Goal: Complete application form

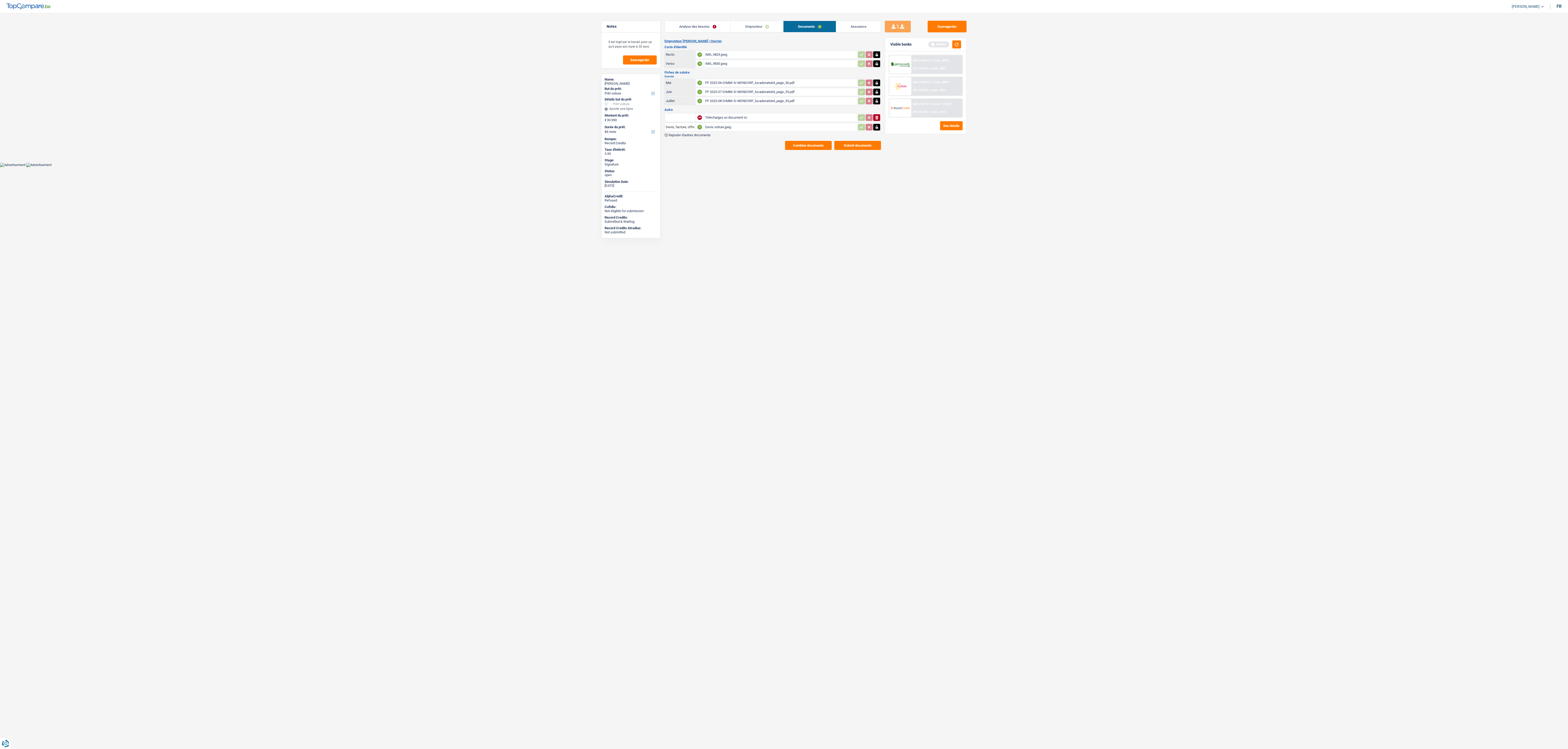
select select "car"
select select "84"
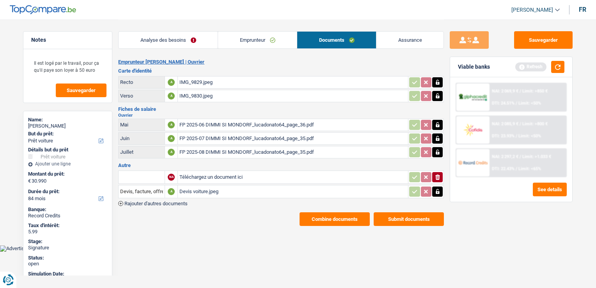
click at [206, 187] on div "Devis voiture.jpeg" at bounding box center [292, 192] width 227 height 12
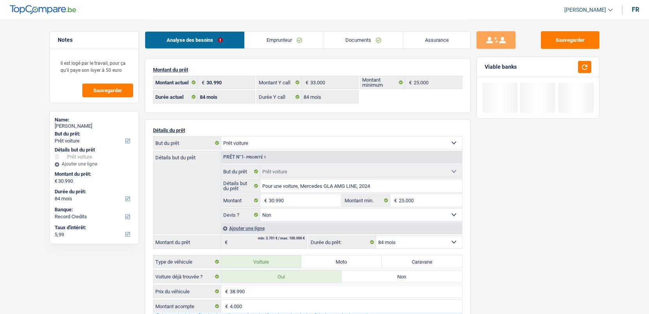
select select "car"
select select "84"
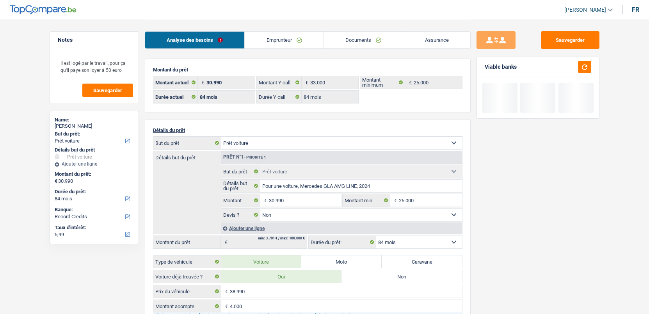
select select "car"
select select "false"
select select "84"
click at [362, 36] on link "Documents" at bounding box center [363, 40] width 79 height 17
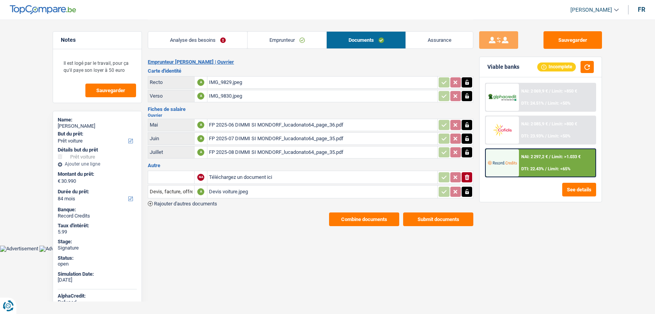
click at [232, 189] on div "Devis voiture.jpeg" at bounding box center [322, 192] width 227 height 12
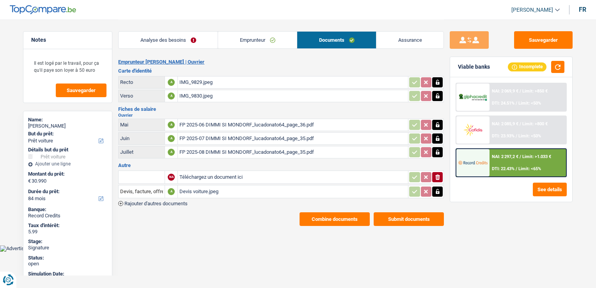
click at [222, 38] on link "Emprunteur" at bounding box center [257, 40] width 79 height 17
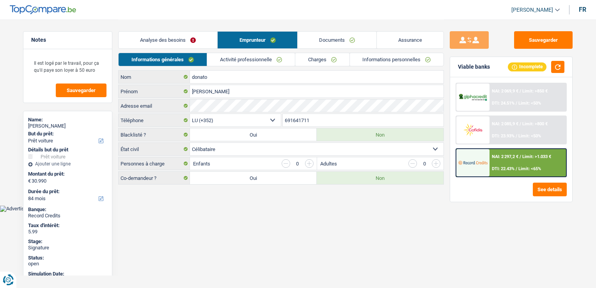
click at [224, 65] on link "Activité professionnelle" at bounding box center [251, 59] width 88 height 13
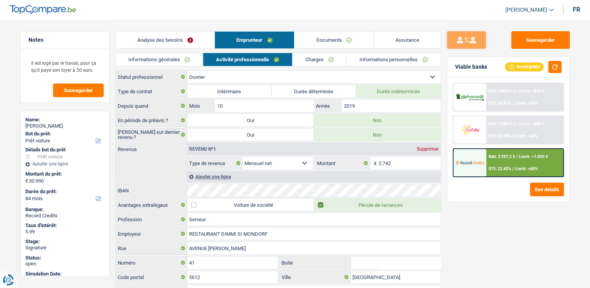
click at [172, 59] on link "Informations générales" at bounding box center [159, 59] width 87 height 13
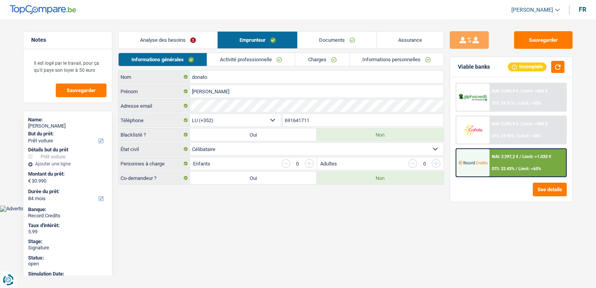
click at [270, 50] on div "Analyse des besoins Emprunteur Documents Assurance" at bounding box center [281, 36] width 326 height 33
click at [270, 62] on link "Activité professionnelle" at bounding box center [251, 59] width 88 height 13
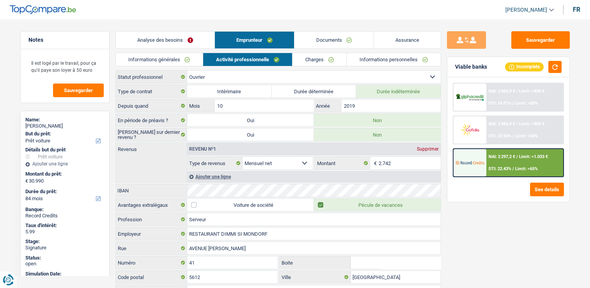
click at [313, 63] on link "Charges" at bounding box center [320, 59] width 54 height 13
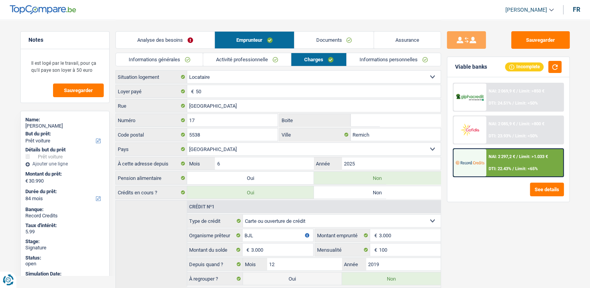
click at [274, 62] on link "Activité professionnelle" at bounding box center [247, 59] width 88 height 13
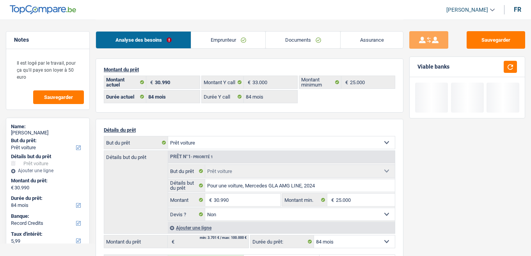
select select "car"
select select "84"
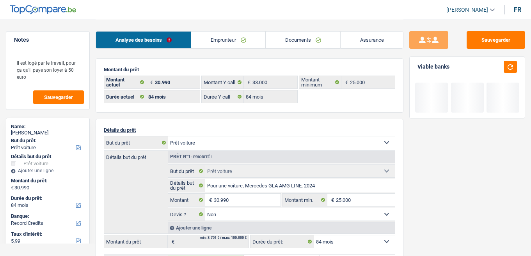
select select "car"
select select "false"
select select "84"
select select "352"
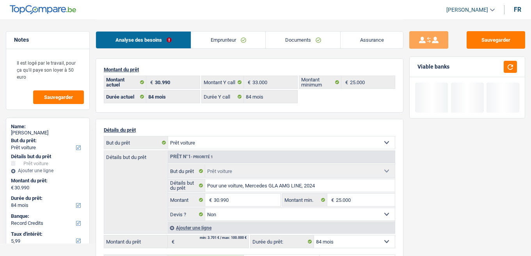
select select "single"
click at [224, 37] on link "Emprunteur" at bounding box center [228, 40] width 74 height 17
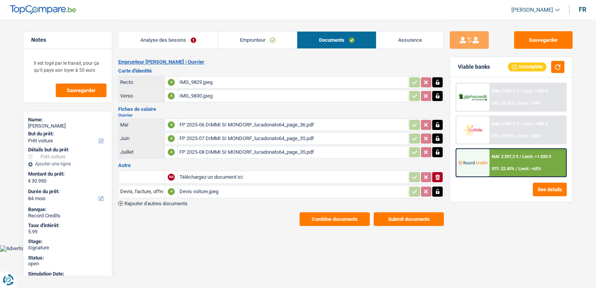
select select "car"
select select "84"
click at [199, 190] on div "Devis voiture.jpeg" at bounding box center [292, 192] width 227 height 12
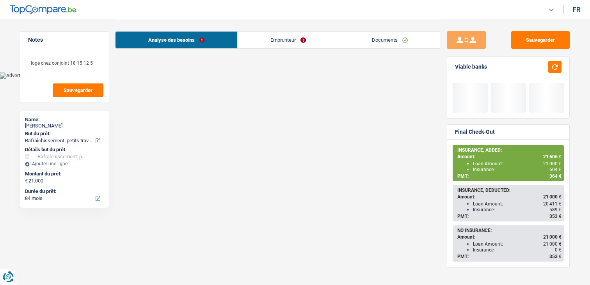
select select "houseOrGarden"
select select "84"
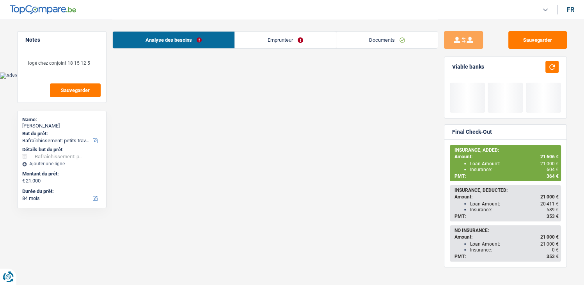
click at [265, 41] on link "Emprunteur" at bounding box center [285, 40] width 101 height 17
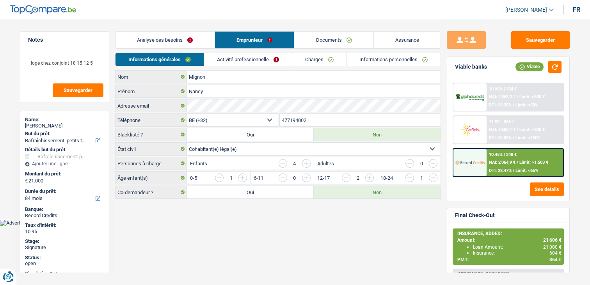
click at [373, 62] on link "Informations personnelles" at bounding box center [394, 59] width 94 height 13
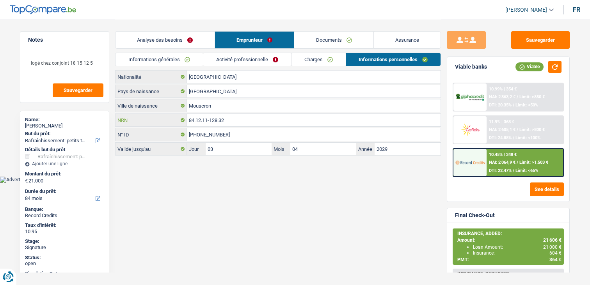
click at [207, 118] on input "84.12.11-128.32" at bounding box center [314, 120] width 254 height 12
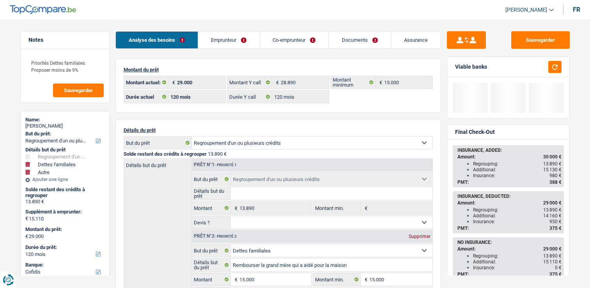
select select "refinancing"
select select "familyDebt"
select select "other"
select select "120"
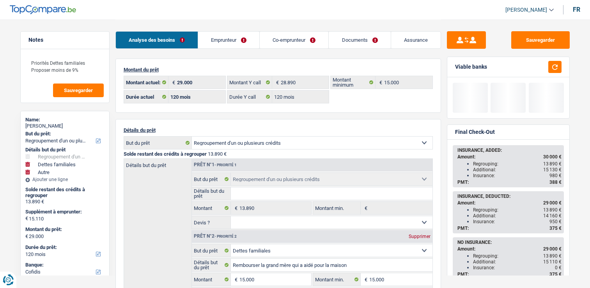
select select "120"
select select "refinancing"
select select "familyDebt"
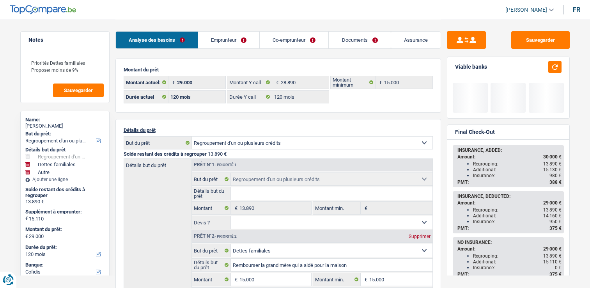
select select "false"
select select "other"
select select "120"
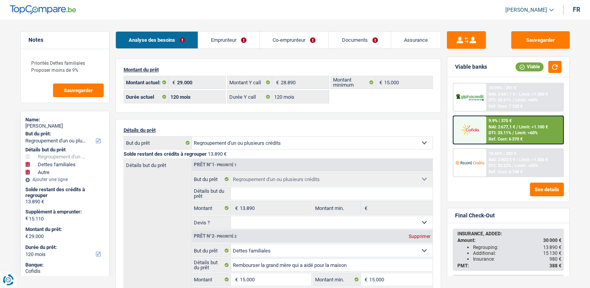
click at [501, 131] on span "DTI: 33.11%" at bounding box center [500, 132] width 23 height 5
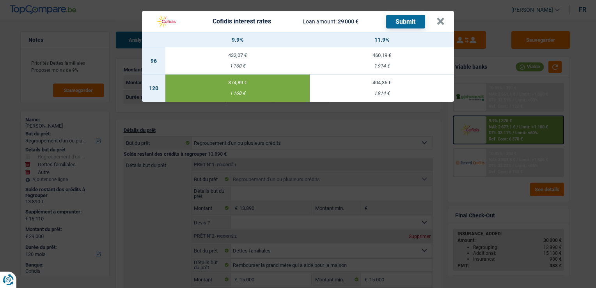
click at [446, 21] on header "Cofidis interest rates Loan amount: 29 000 € Submit ×" at bounding box center [298, 21] width 312 height 21
click at [441, 21] on button "×" at bounding box center [441, 22] width 8 height 8
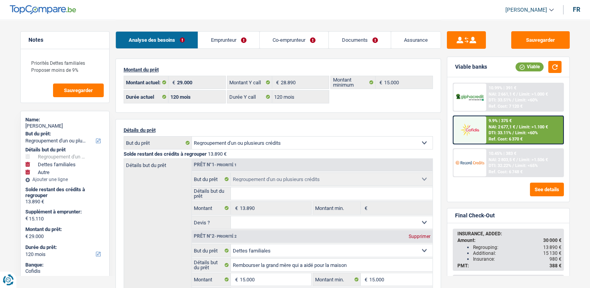
click at [235, 38] on link "Emprunteur" at bounding box center [228, 40] width 61 height 17
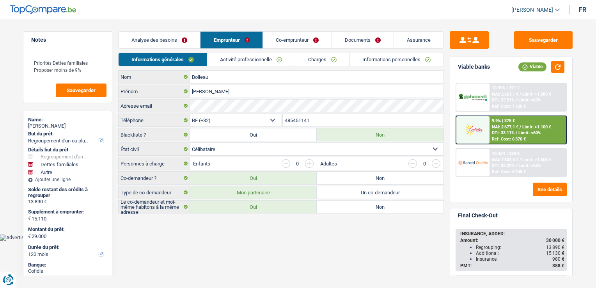
click at [382, 58] on link "Informations personnelles" at bounding box center [397, 59] width 94 height 13
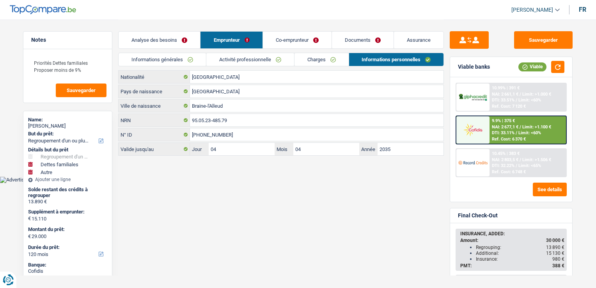
click at [494, 124] on span "NAI: 2 677,1 €" at bounding box center [505, 126] width 27 height 5
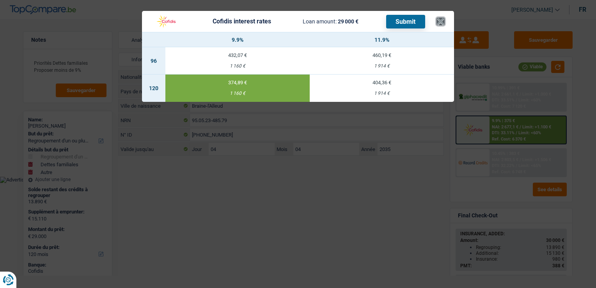
click at [442, 23] on button "×" at bounding box center [441, 22] width 8 height 8
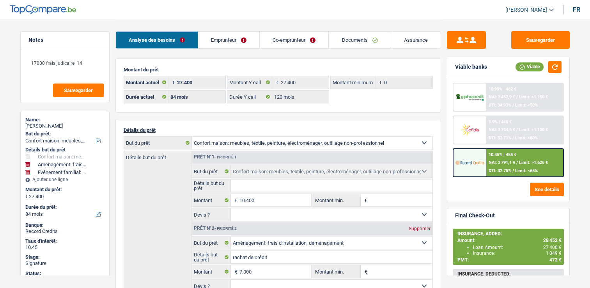
select select "household"
select select "movingOrInstallation"
select select "familyEvent"
select select "84"
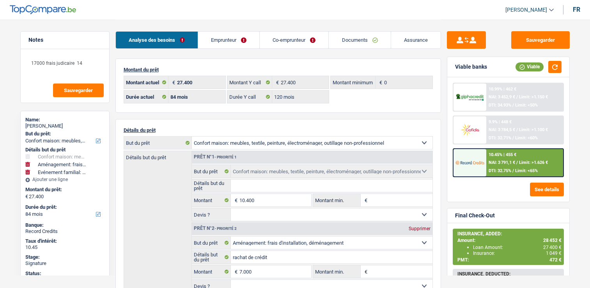
select select "84"
select select "120"
select select "household"
select select "movingOrInstallation"
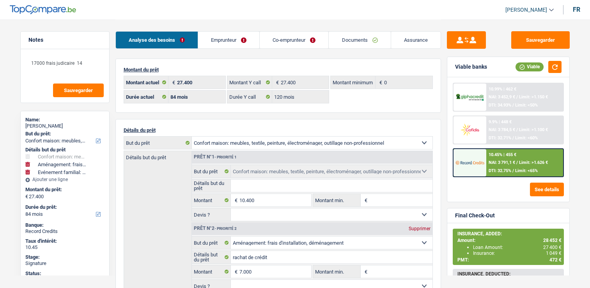
select select "familyEvent"
select select "84"
click at [237, 46] on link "Emprunteur" at bounding box center [228, 40] width 61 height 17
